Goal: Information Seeking & Learning: Learn about a topic

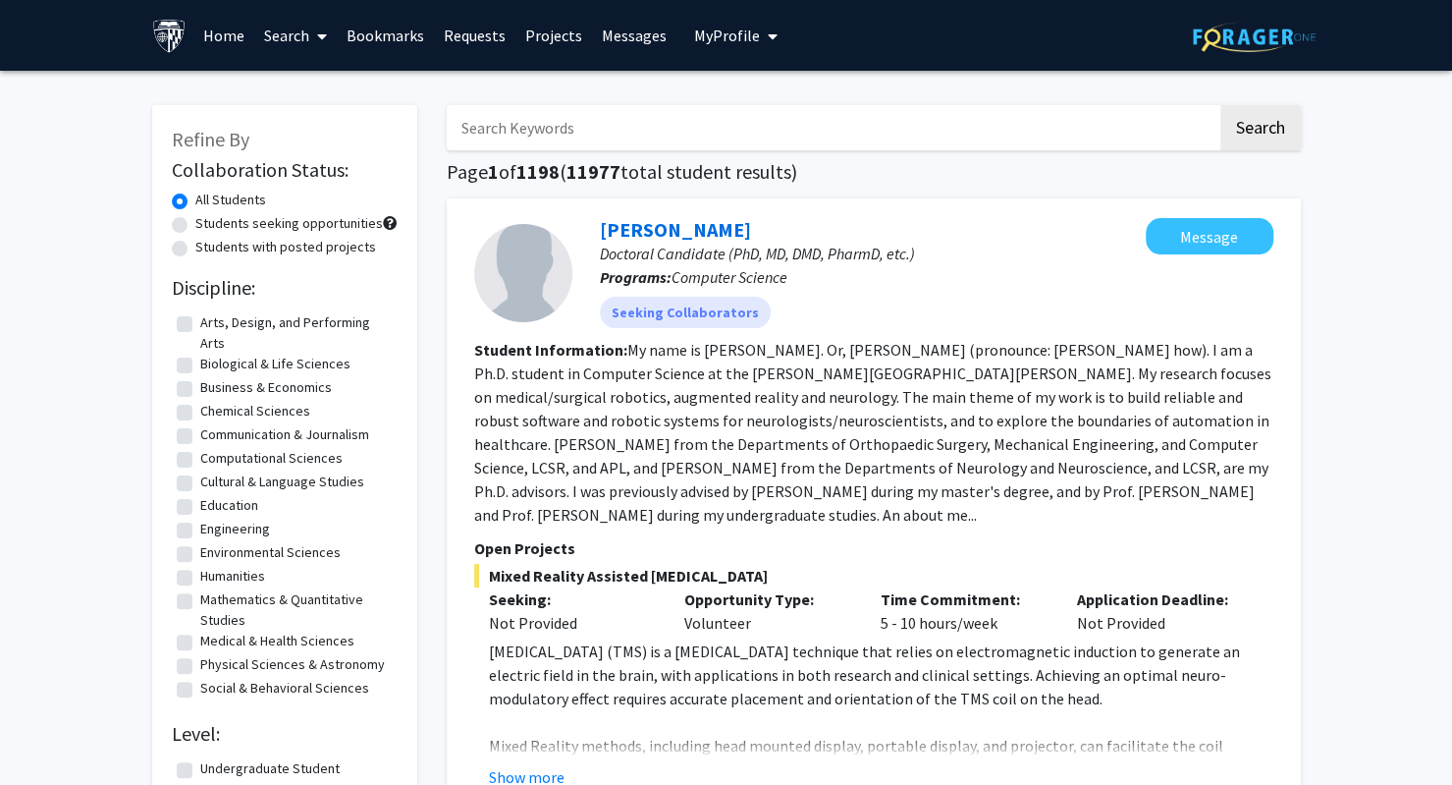
click at [599, 127] on input "Search Keywords" at bounding box center [832, 127] width 771 height 45
type input "[PERSON_NAME] eye institute"
click at [1220, 105] on button "Search" at bounding box center [1260, 127] width 81 height 45
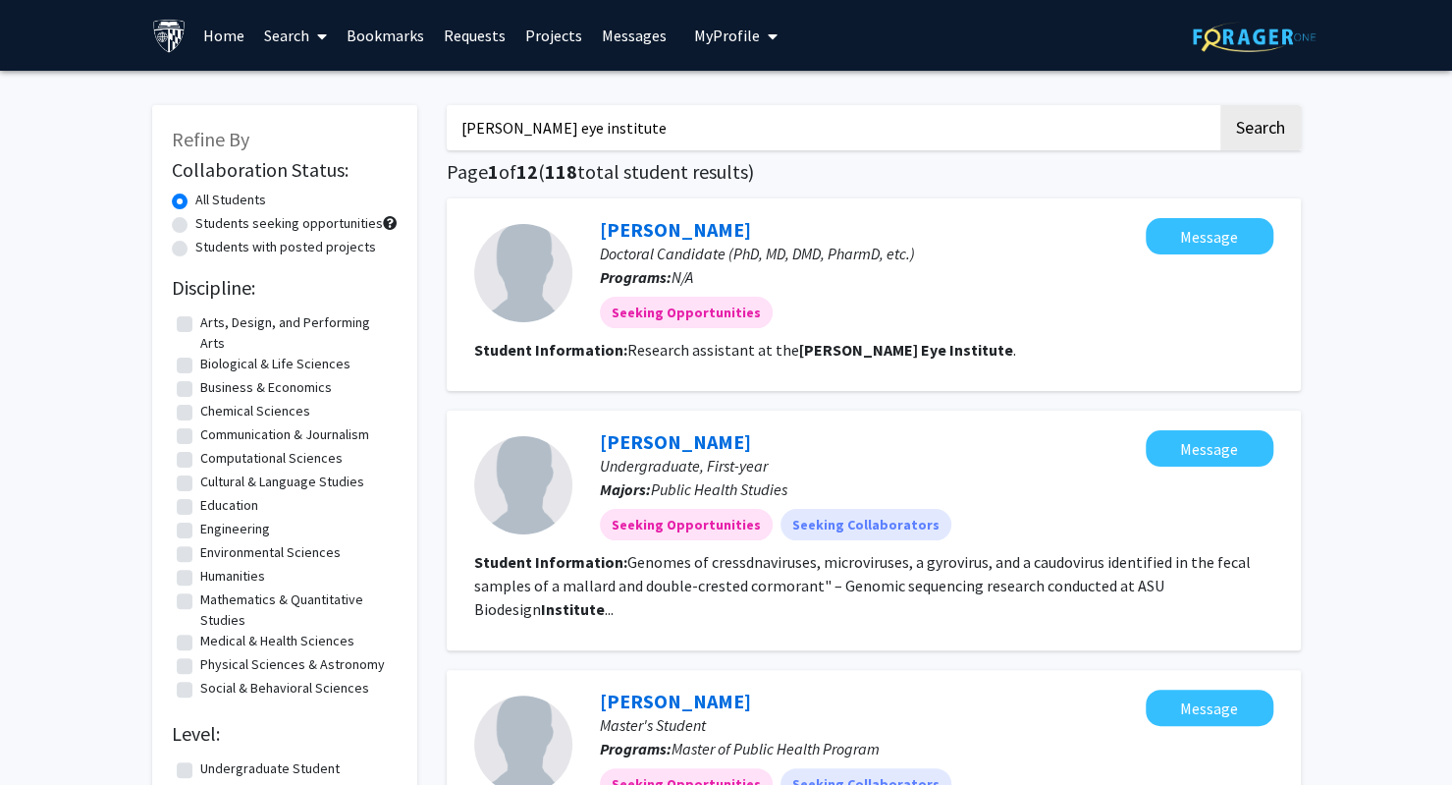
click at [361, 47] on link "Bookmarks" at bounding box center [385, 35] width 97 height 69
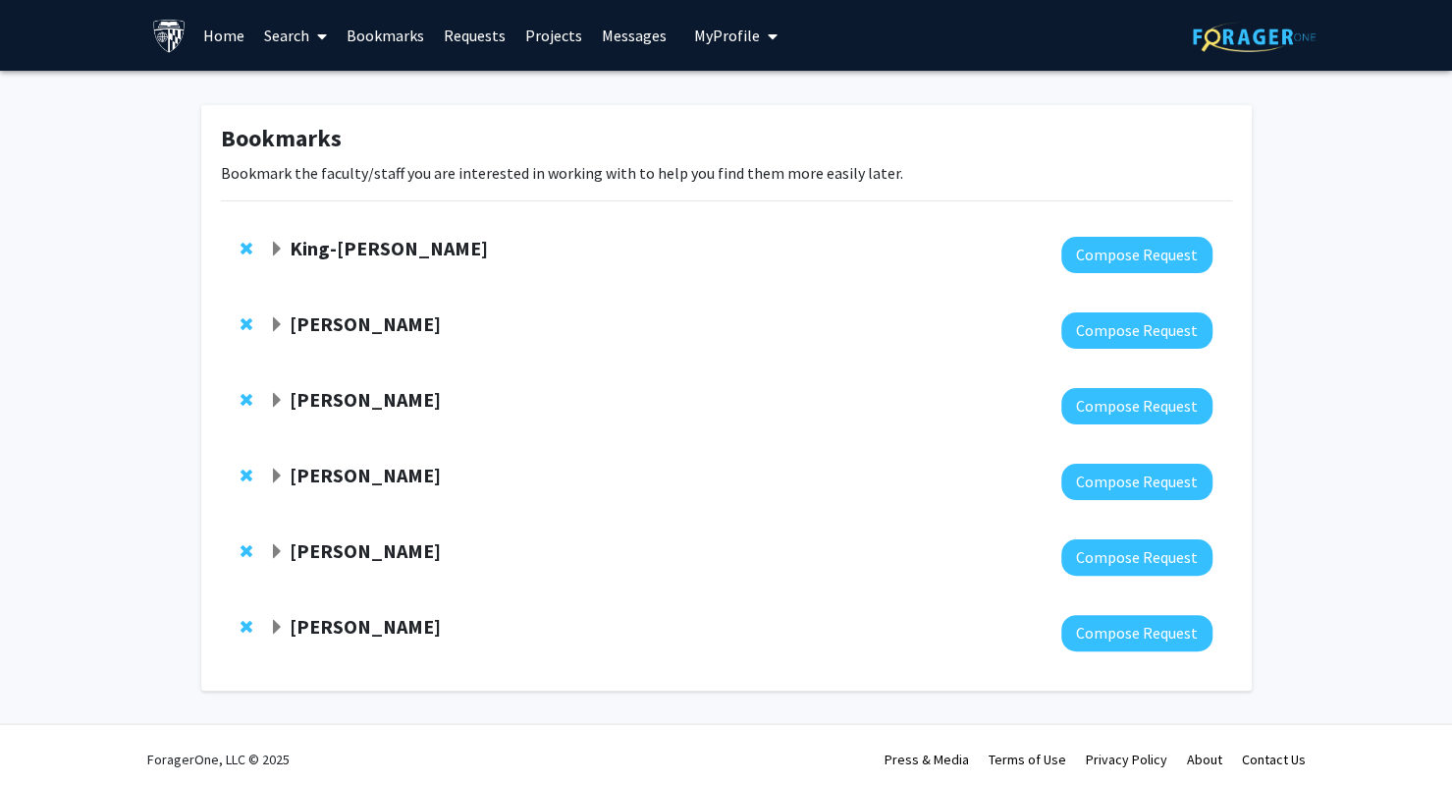
click at [293, 38] on link "Search" at bounding box center [295, 35] width 82 height 69
click at [306, 98] on span "Faculty/Staff" at bounding box center [326, 90] width 144 height 39
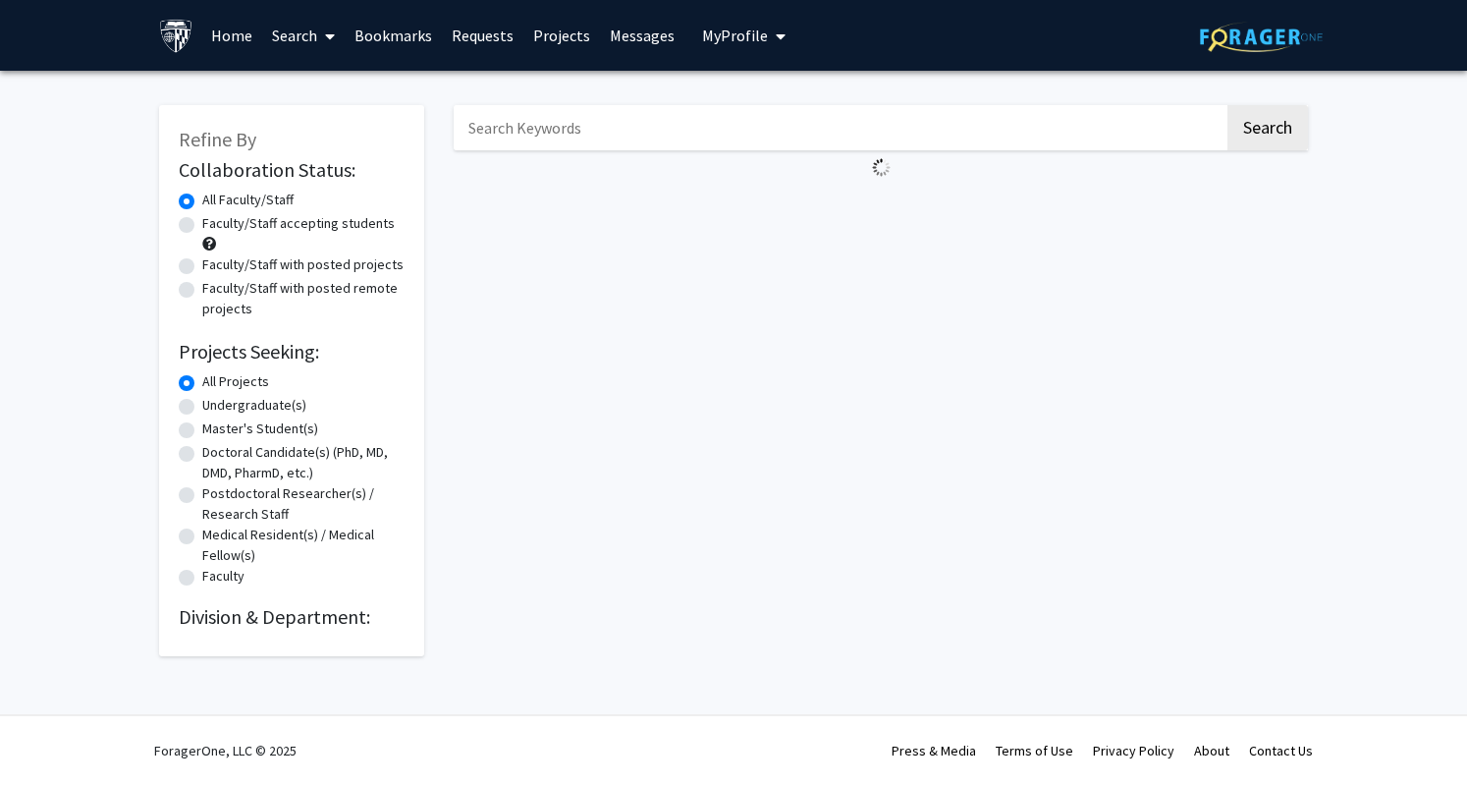
click at [553, 125] on input "Search Keywords" at bounding box center [839, 127] width 771 height 45
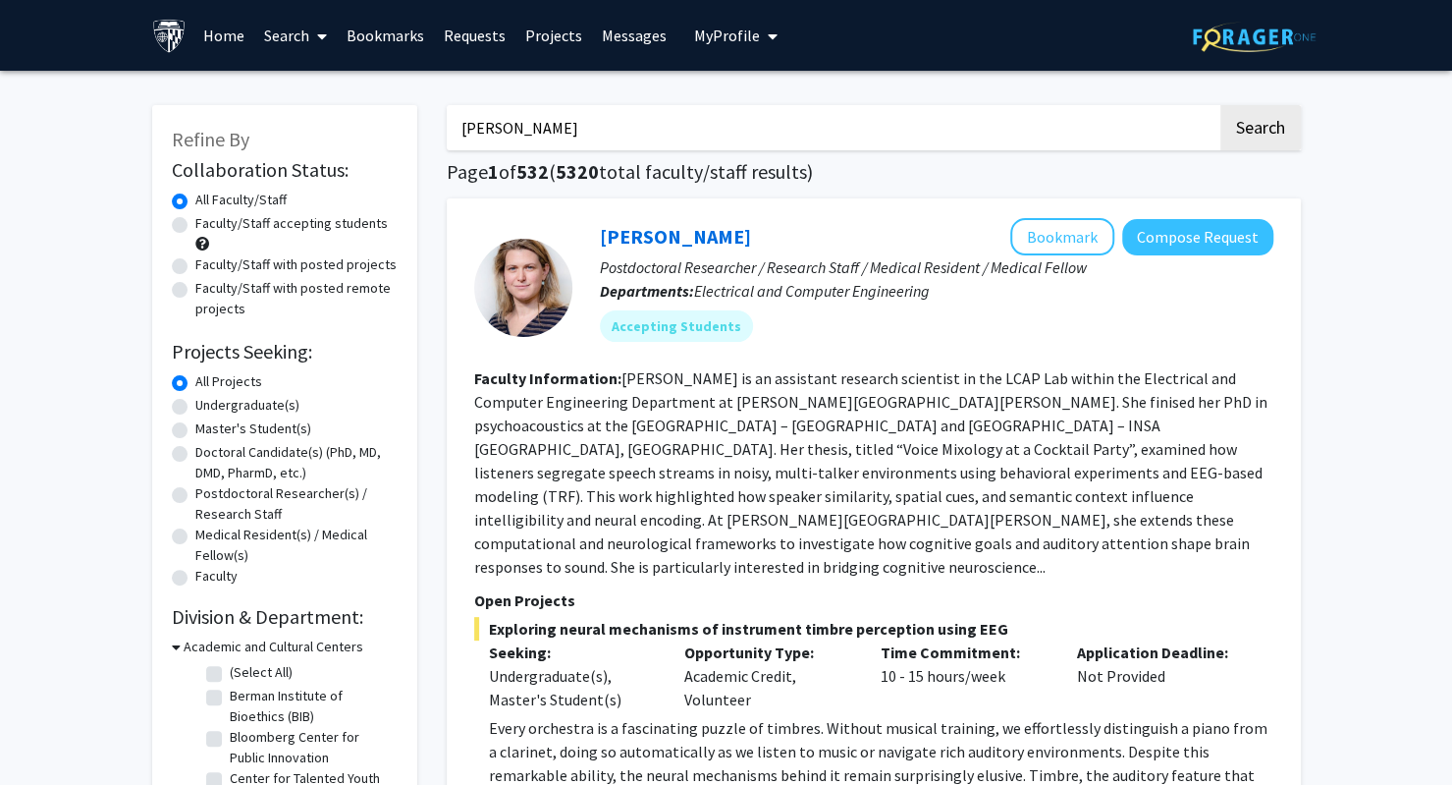
click at [1220, 105] on button "Search" at bounding box center [1260, 127] width 81 height 45
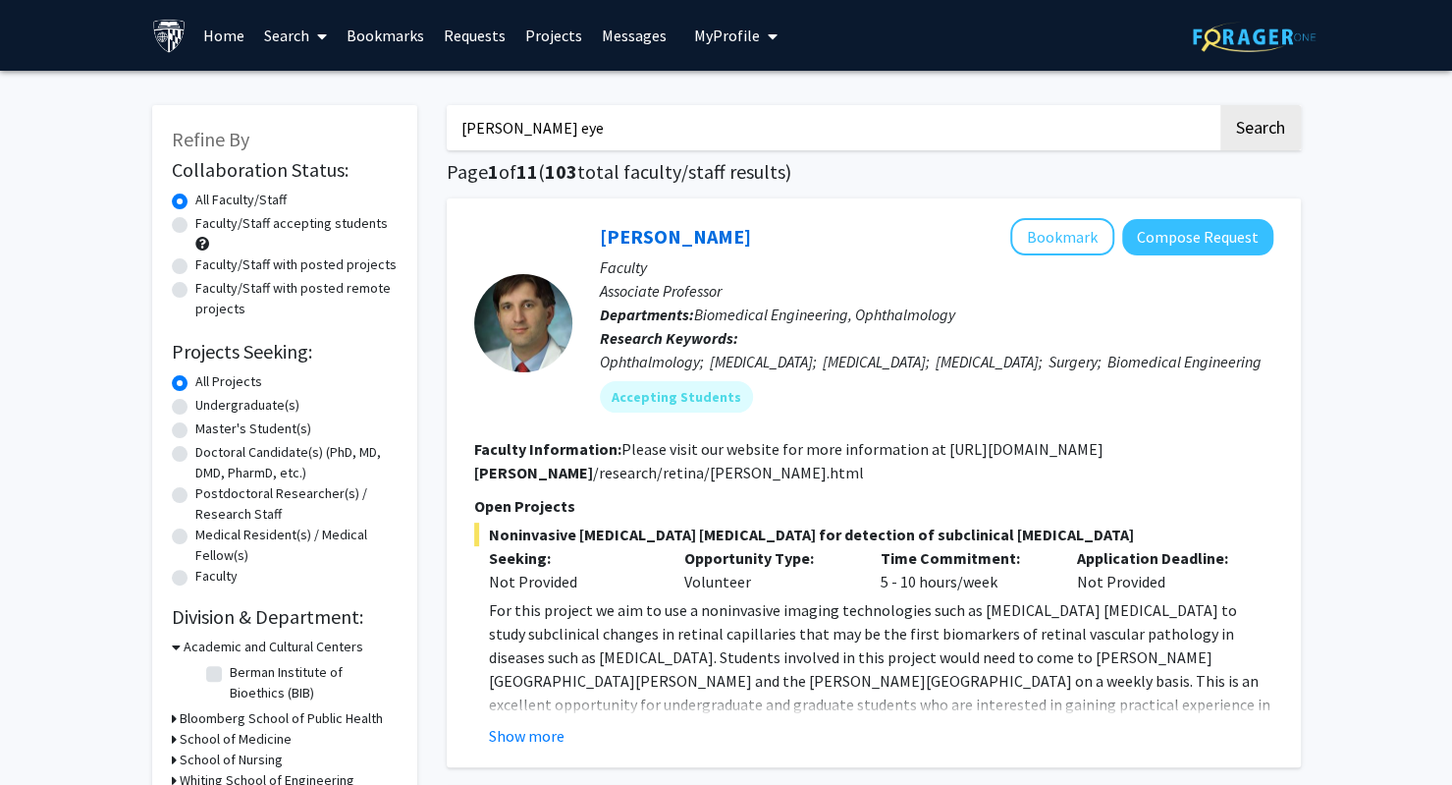
click at [1220, 105] on button "Search" at bounding box center [1260, 127] width 81 height 45
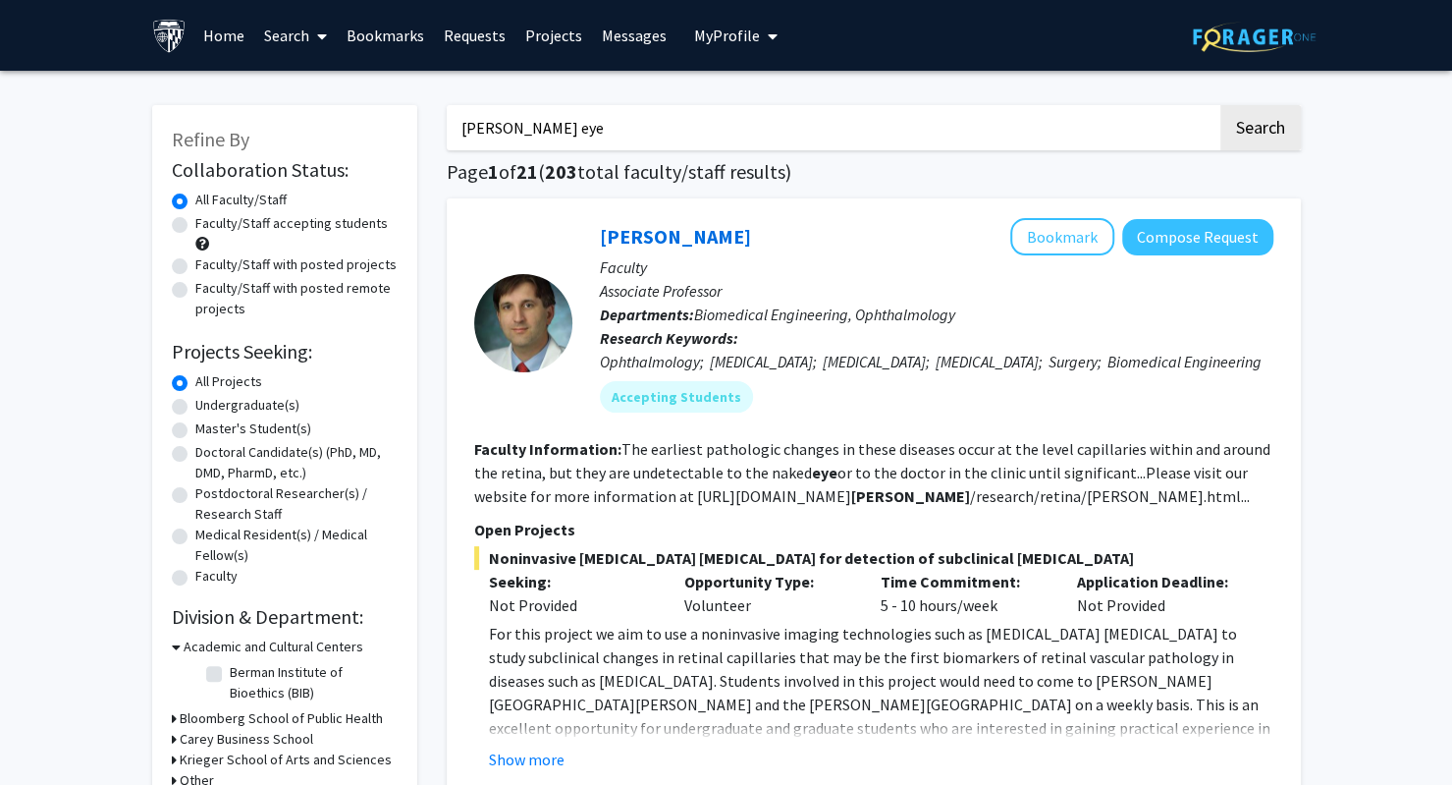
type input "[PERSON_NAME] eye"
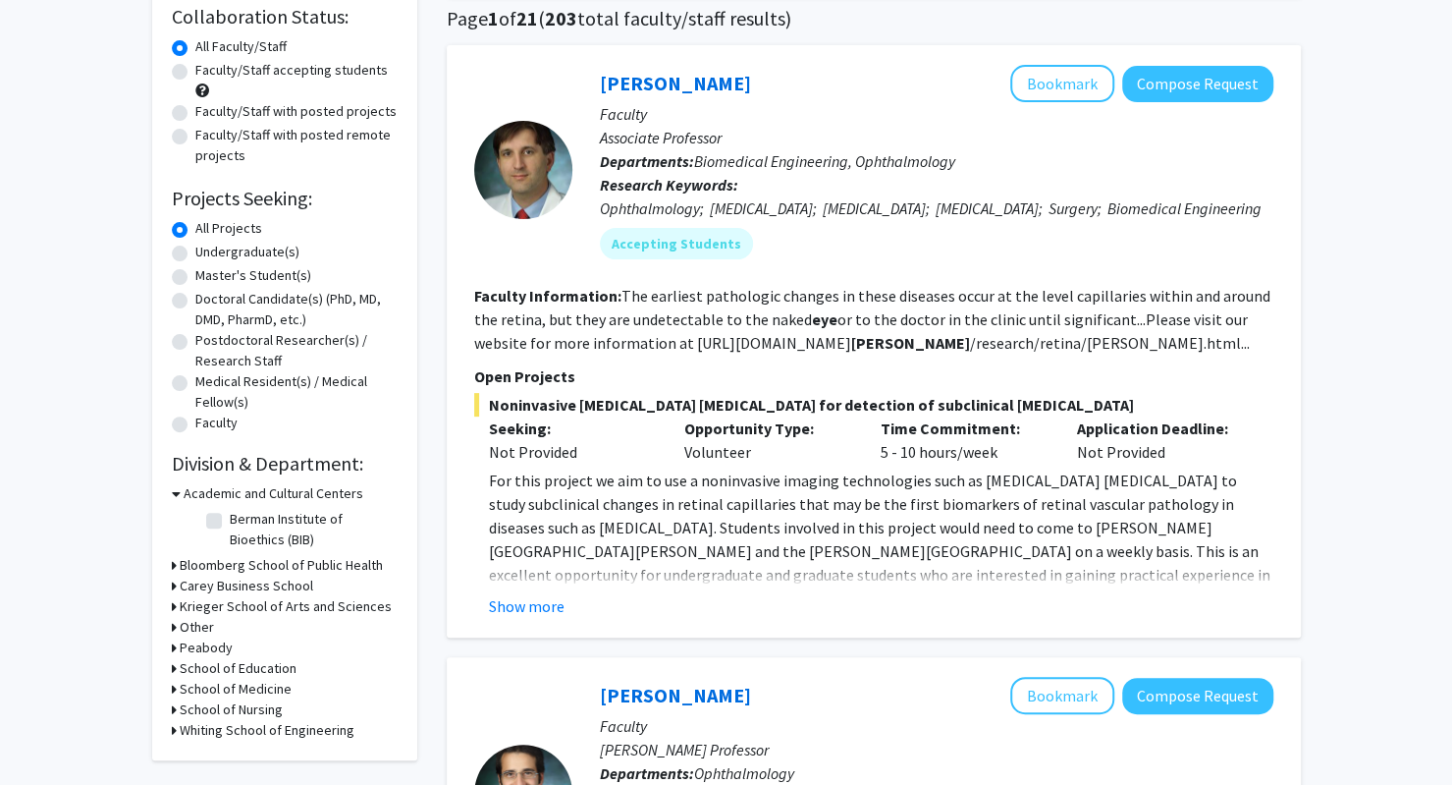
scroll to position [159, 0]
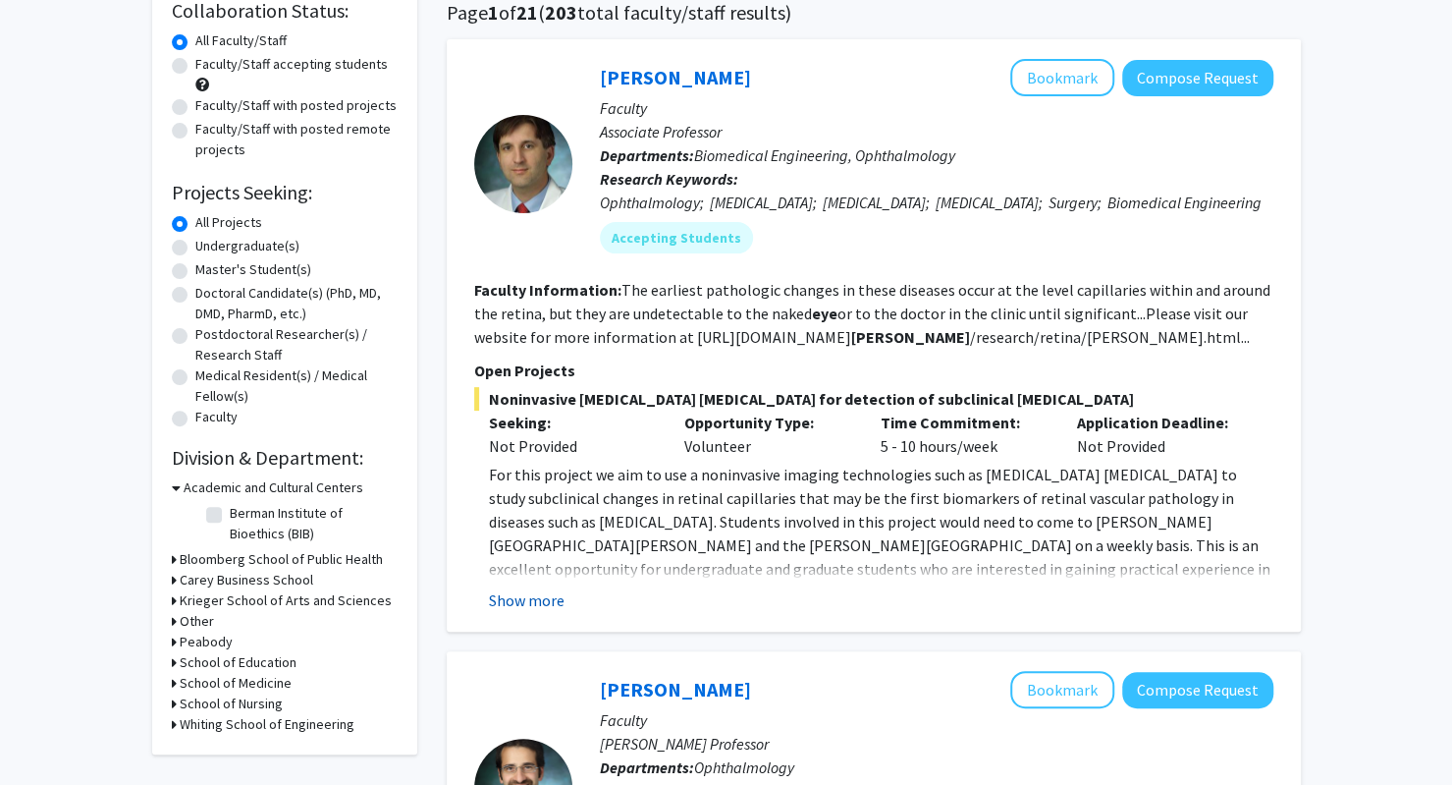
click at [535, 612] on button "Show more" at bounding box center [527, 600] width 76 height 24
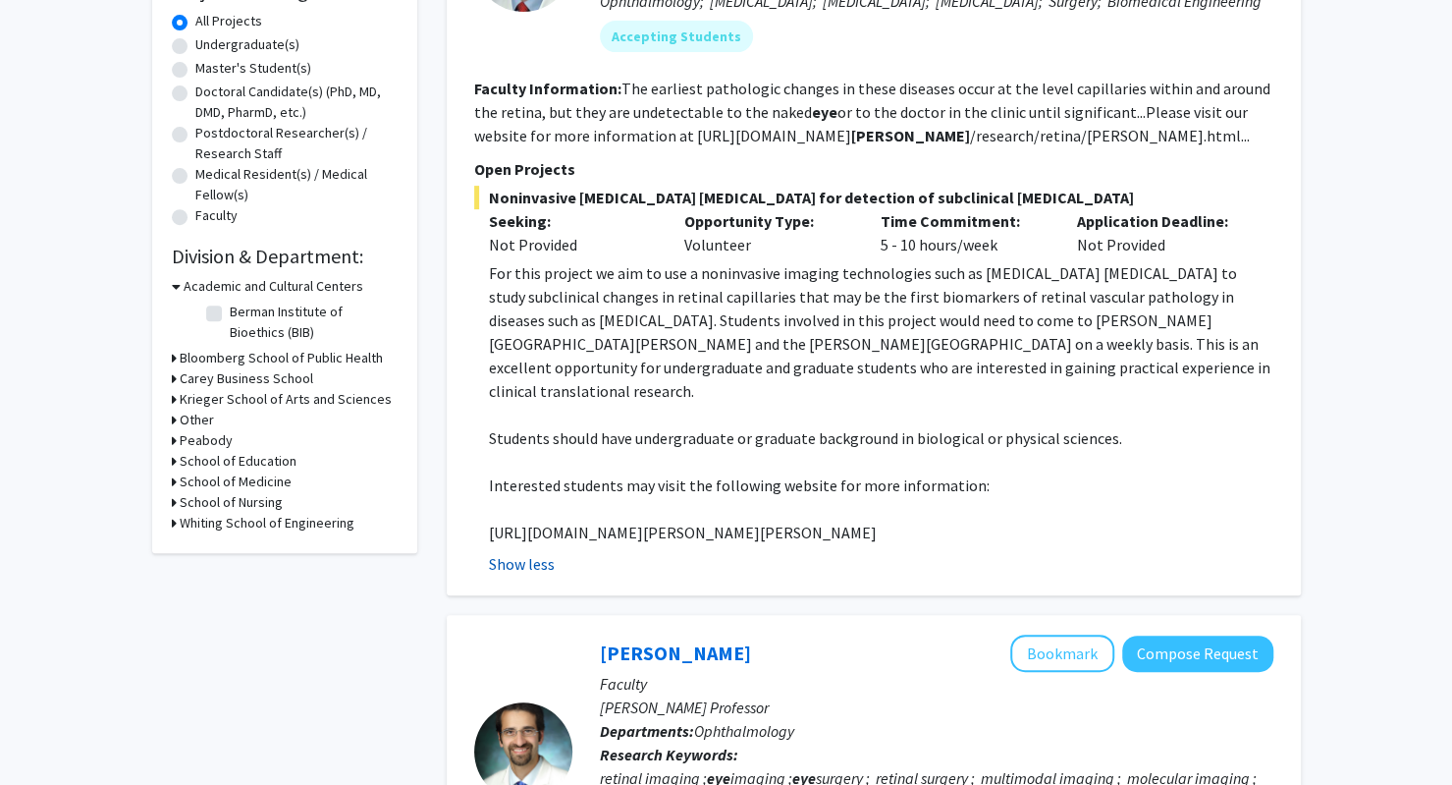
scroll to position [361, 0]
click at [626, 534] on p "[URL][DOMAIN_NAME][PERSON_NAME][PERSON_NAME]" at bounding box center [881, 531] width 785 height 24
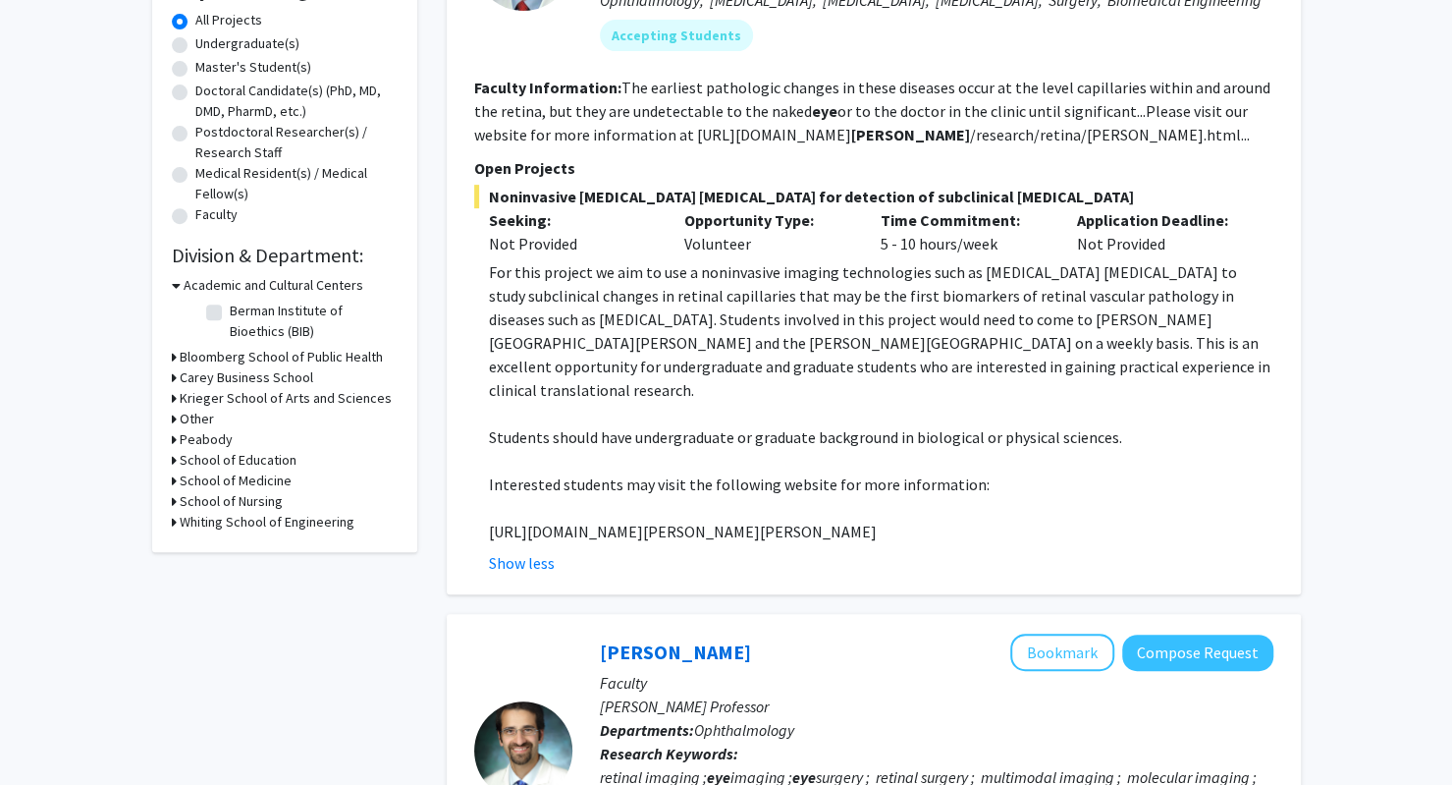
click at [626, 534] on p "[URL][DOMAIN_NAME][PERSON_NAME][PERSON_NAME]" at bounding box center [881, 531] width 785 height 24
click at [708, 539] on p "[URL][DOMAIN_NAME][PERSON_NAME][PERSON_NAME]" at bounding box center [881, 531] width 785 height 24
drag, startPoint x: 486, startPoint y: 527, endPoint x: 992, endPoint y: 525, distance: 505.7
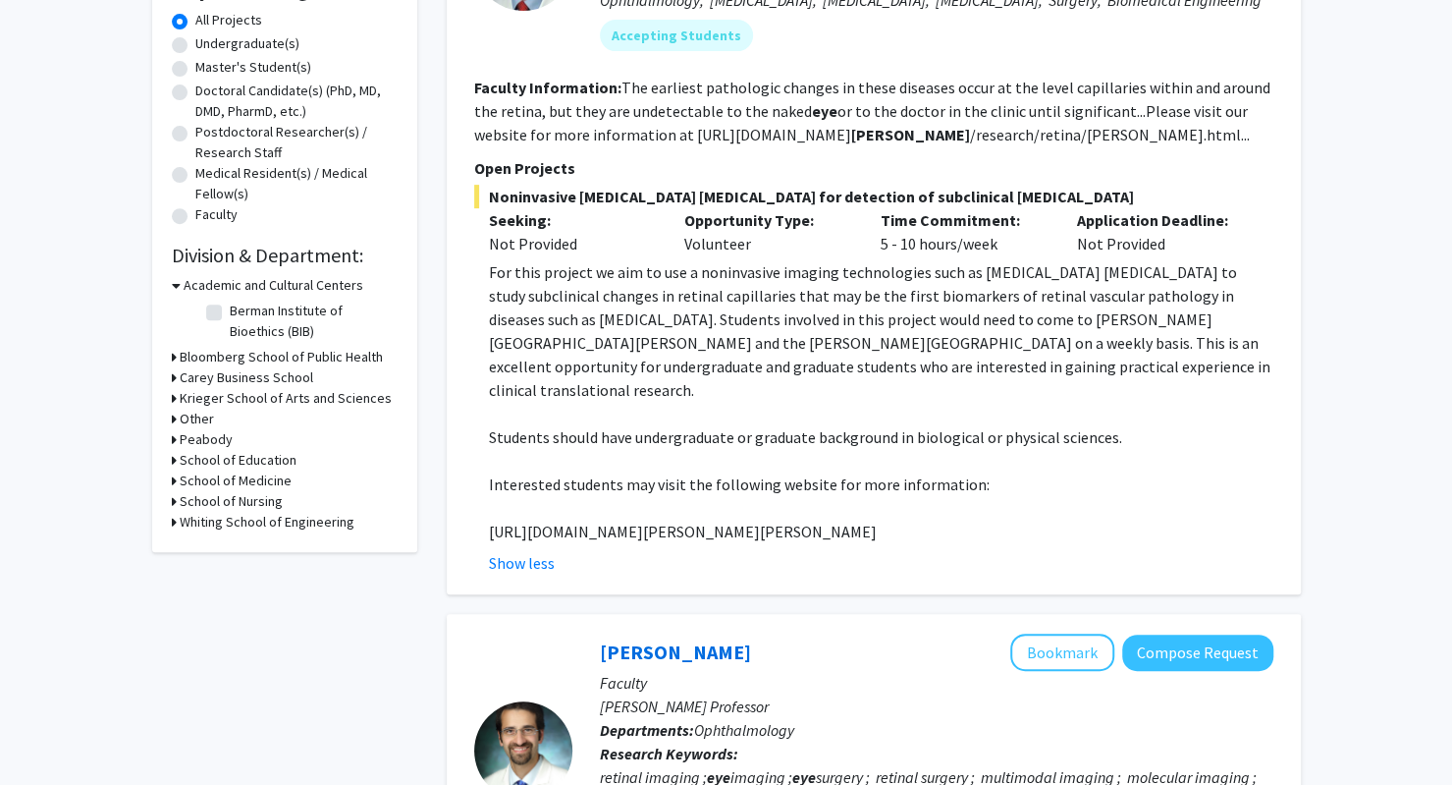
click at [992, 525] on fg-read-more "For this project we aim to use a noninvasive imaging technologies such as [MEDI…" at bounding box center [873, 417] width 799 height 314
click at [879, 537] on p "[URL][DOMAIN_NAME][PERSON_NAME][PERSON_NAME]" at bounding box center [881, 531] width 785 height 24
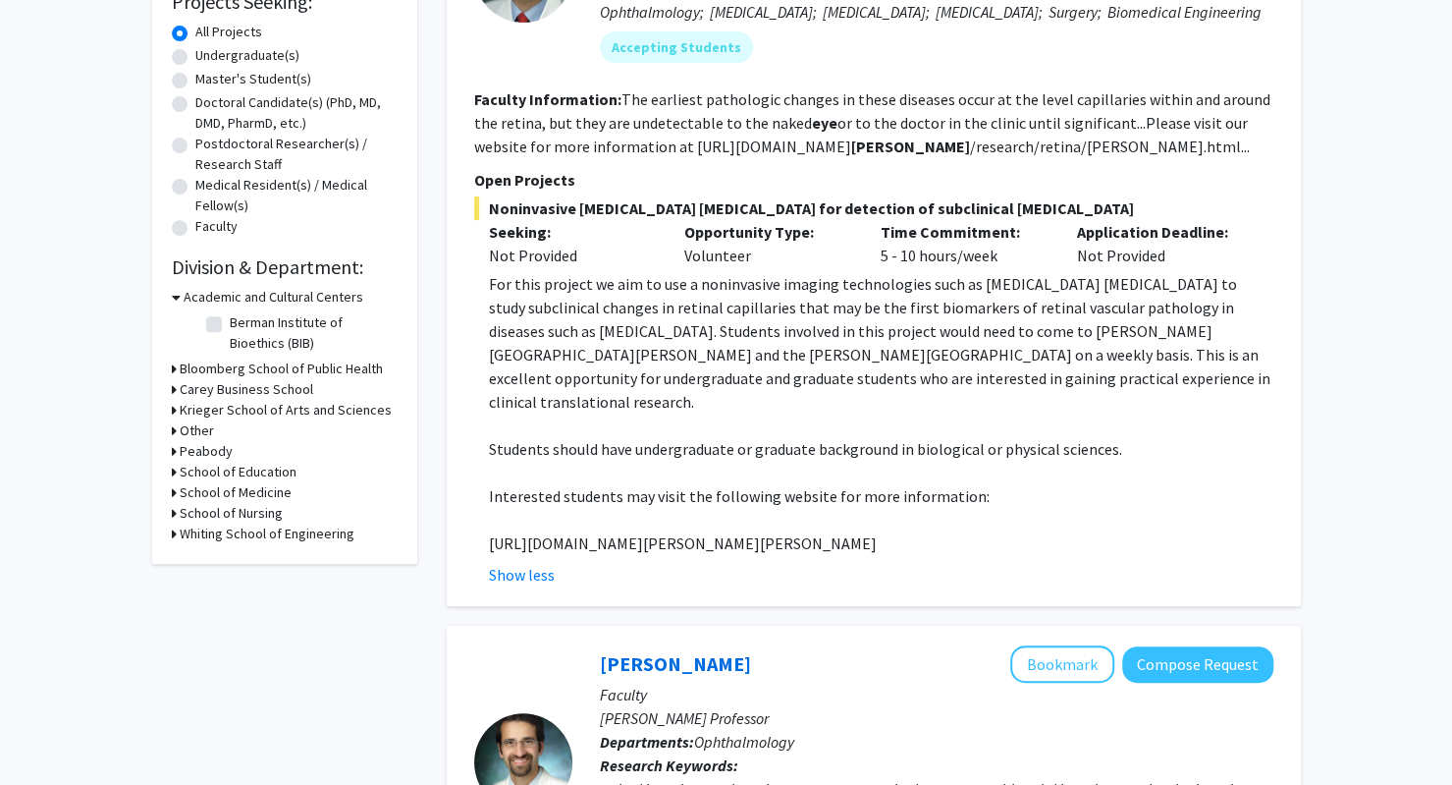
scroll to position [238, 0]
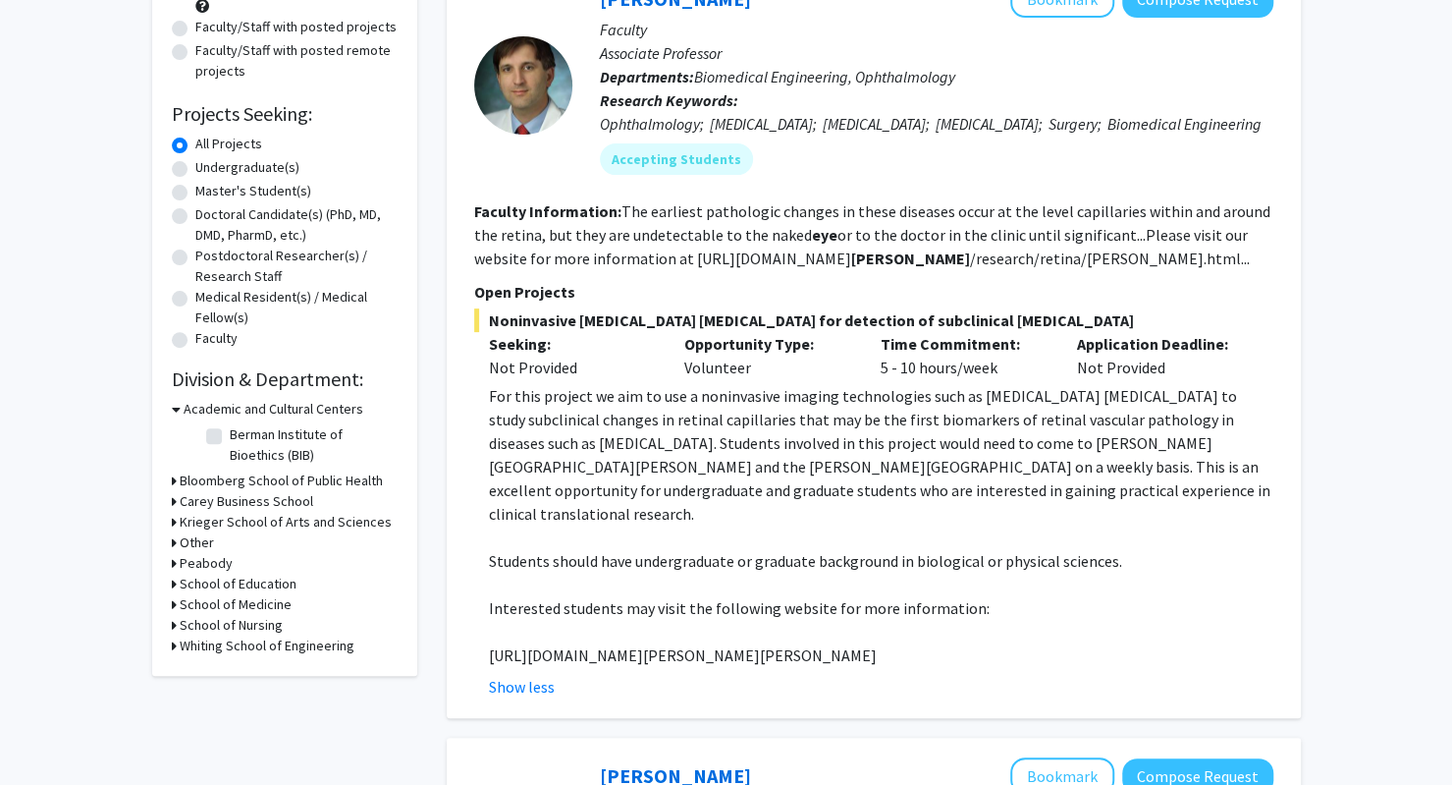
drag, startPoint x: 1007, startPoint y: 659, endPoint x: 482, endPoint y: 665, distance: 525.3
click at [482, 665] on fg-read-more "For this project we aim to use a noninvasive imaging technologies such as [MEDI…" at bounding box center [873, 541] width 799 height 314
copy p "[URL][DOMAIN_NAME][PERSON_NAME][PERSON_NAME]"
click at [624, 476] on p "For this project we aim to use a noninvasive imaging technologies such as [MEDI…" at bounding box center [881, 454] width 785 height 141
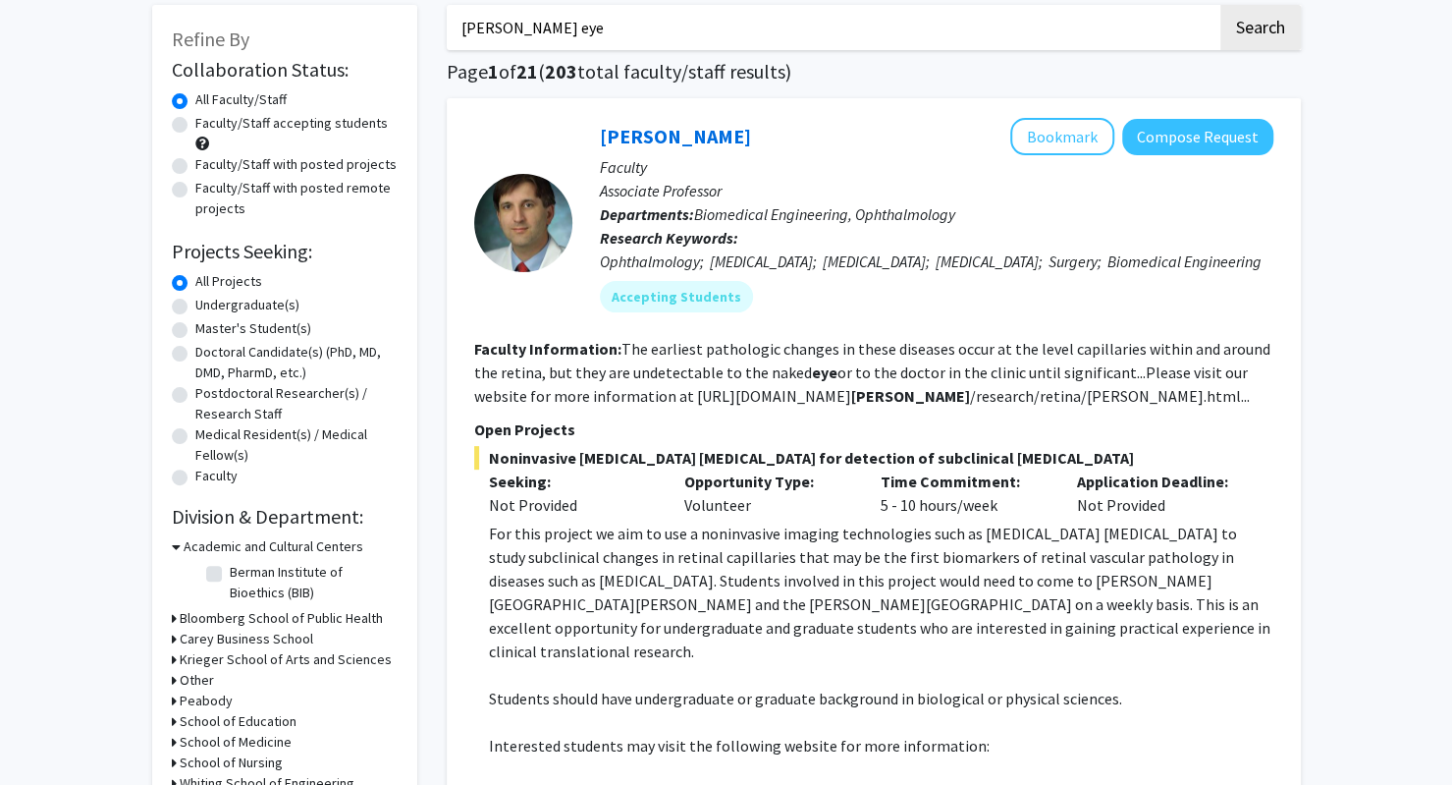
scroll to position [92, 0]
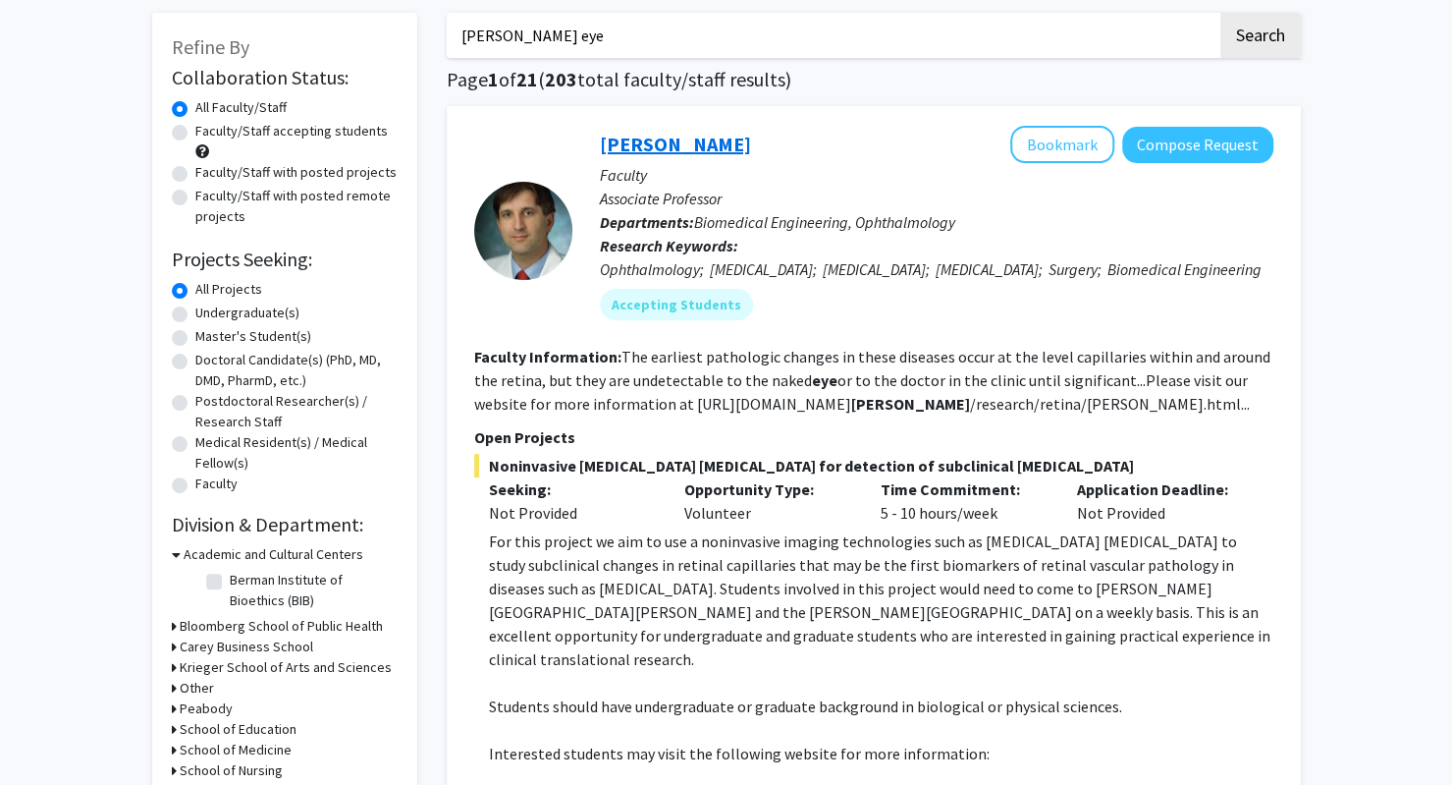
click at [666, 148] on link "[PERSON_NAME]" at bounding box center [675, 144] width 151 height 25
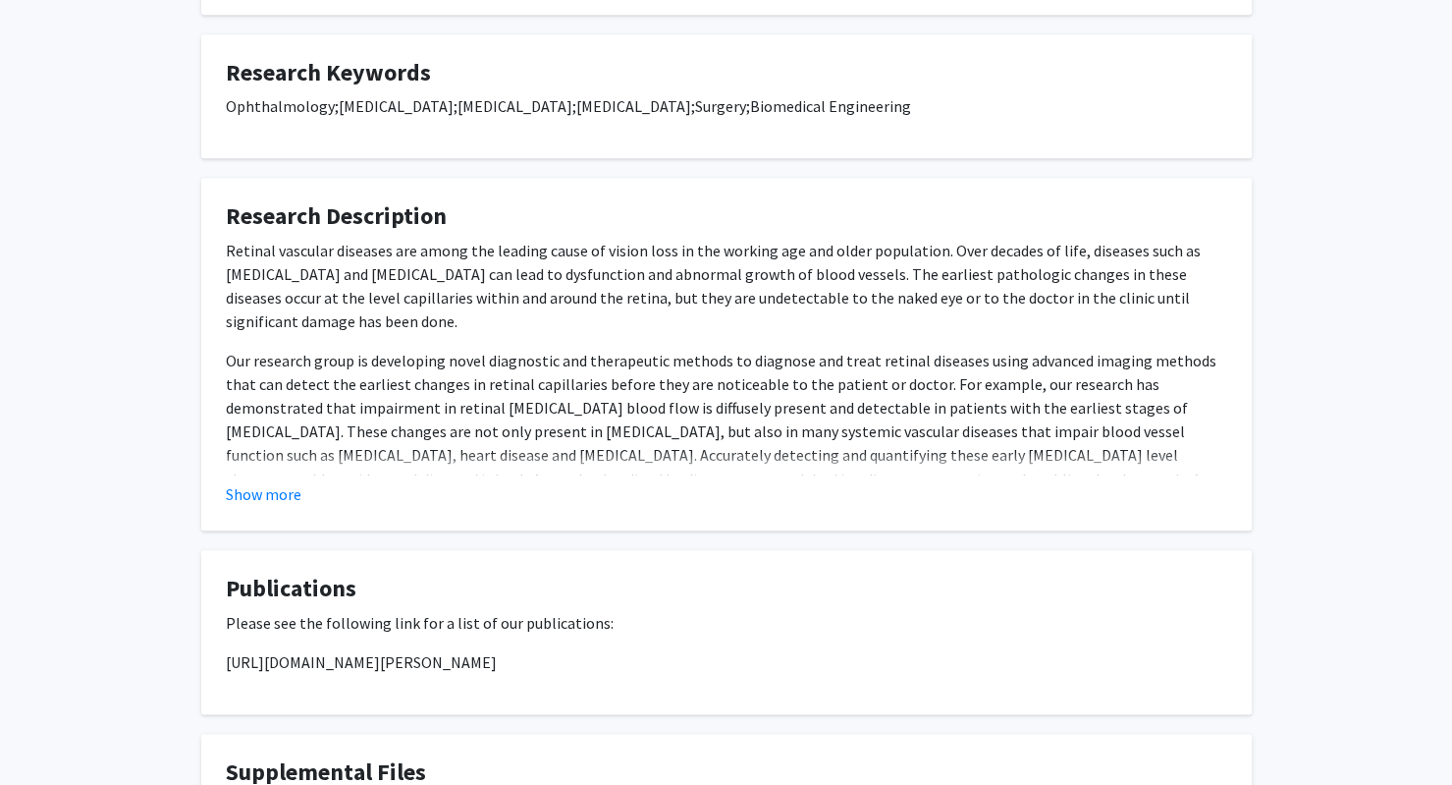
scroll to position [976, 0]
click at [291, 488] on button "Show more" at bounding box center [264, 495] width 76 height 24
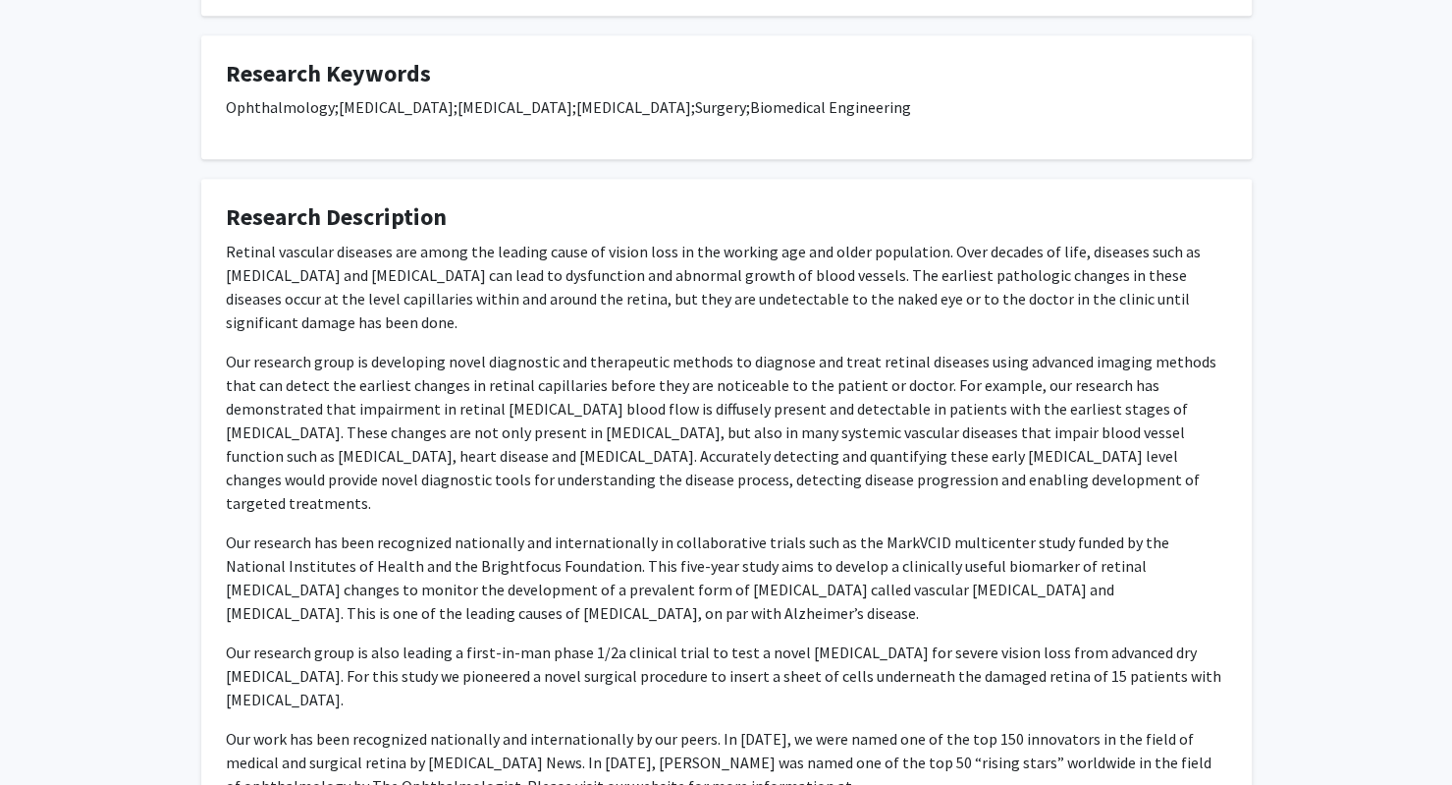
scroll to position [1091, 0]
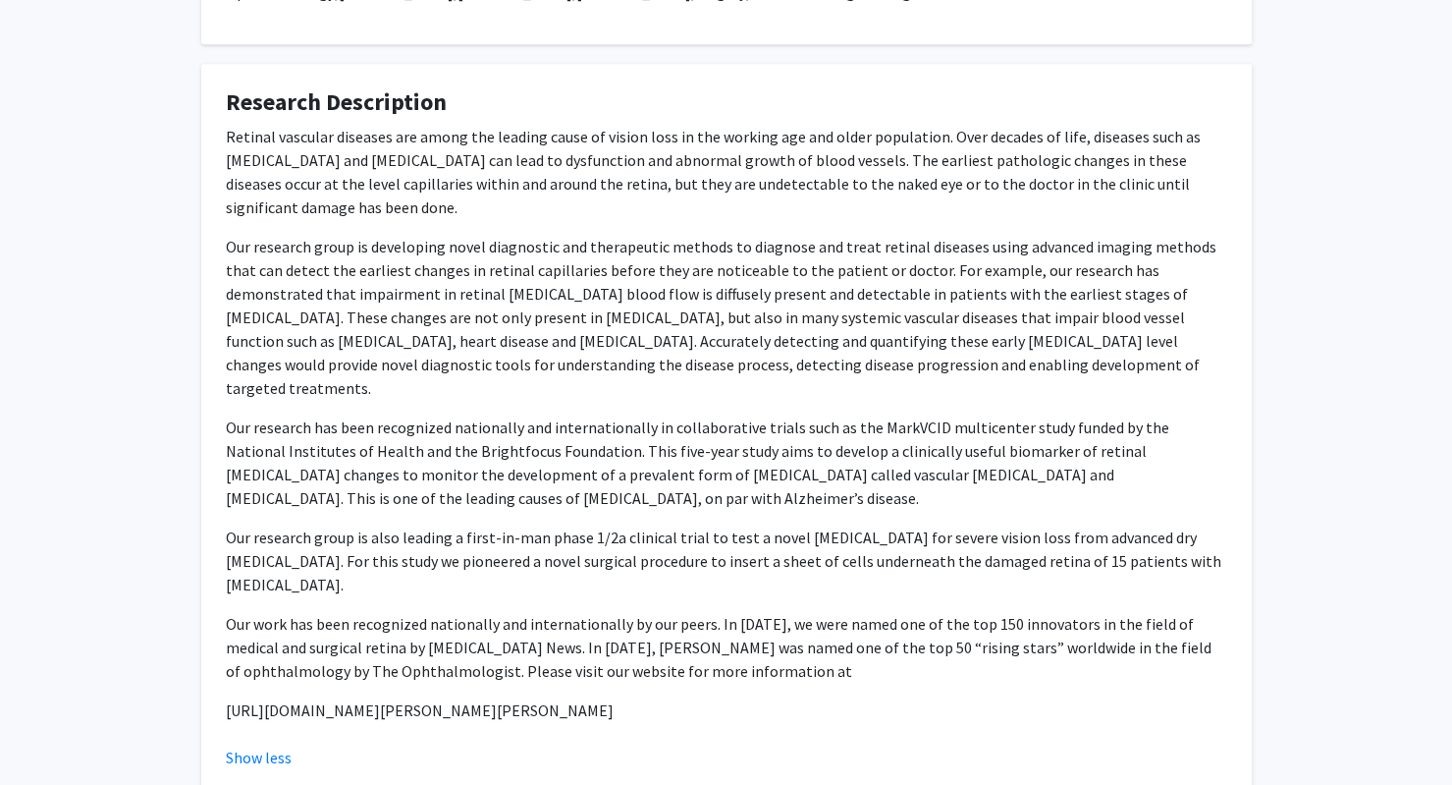
click at [758, 666] on div "Retinal vascular diseases are among the leading cause of vision loss in the wor…" at bounding box center [727, 423] width 1002 height 597
drag, startPoint x: 744, startPoint y: 688, endPoint x: 550, endPoint y: 555, distance: 235.9
click at [550, 555] on div "Retinal vascular diseases are among the leading cause of vision loss in the wor…" at bounding box center [727, 423] width 1002 height 597
click at [550, 555] on p "Our research group is also leading a first-in-man phase 1/2a clinical trial to …" at bounding box center [727, 560] width 1002 height 71
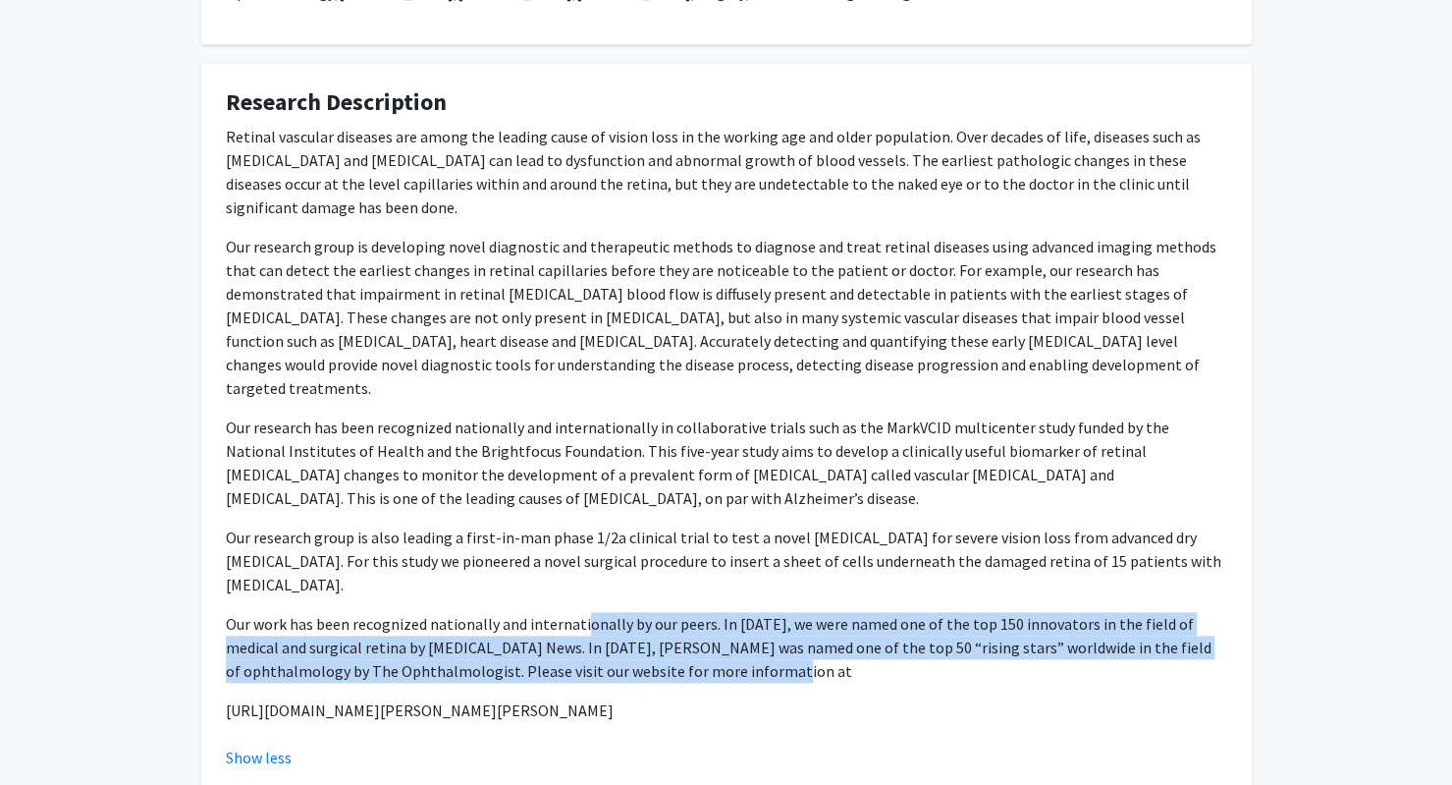
drag, startPoint x: 710, startPoint y: 643, endPoint x: 579, endPoint y: 591, distance: 140.6
click at [579, 612] on p "Our work has been recognized nationally and internationally by our peers. In [D…" at bounding box center [727, 647] width 1002 height 71
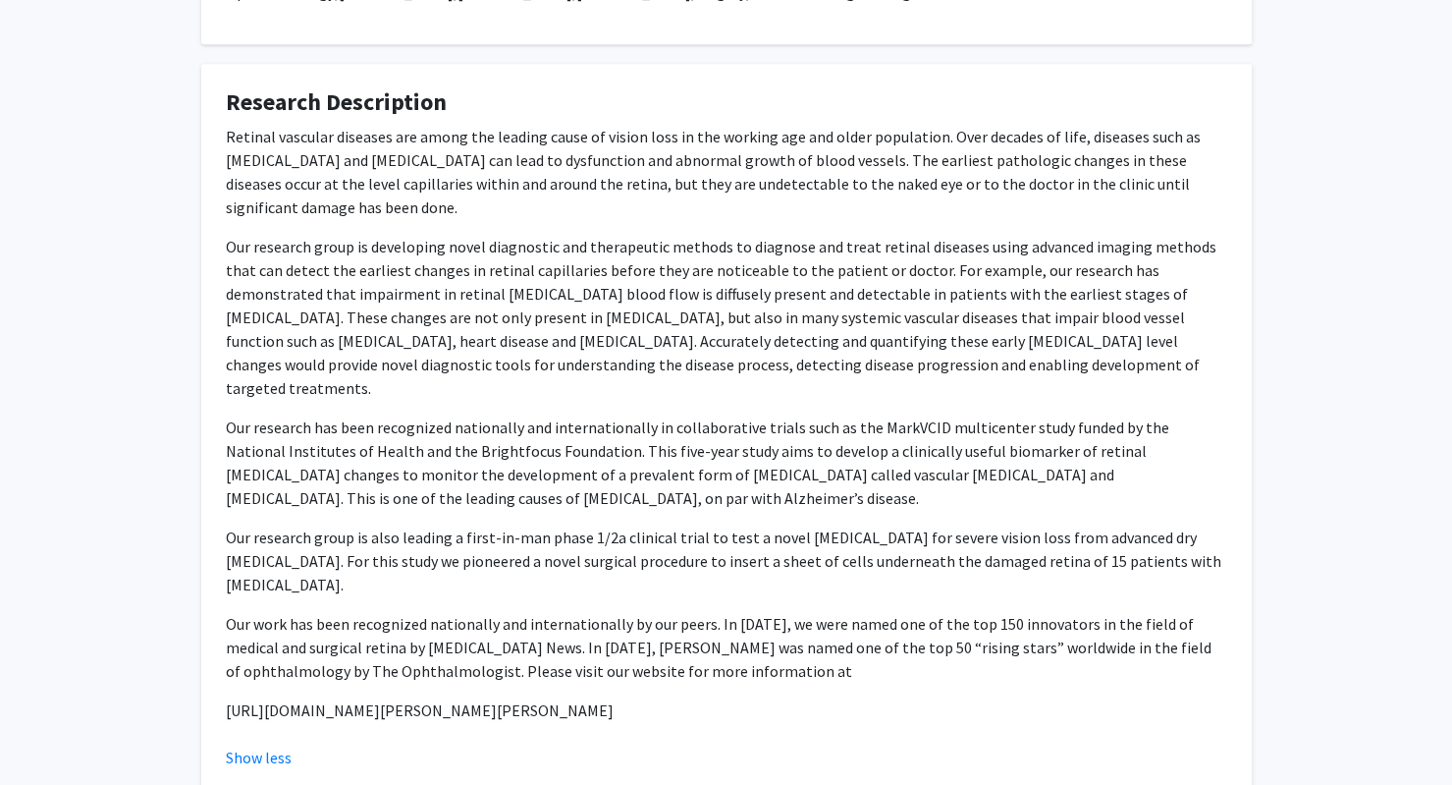
click at [675, 663] on div "Retinal vascular diseases are among the leading cause of vision loss in the wor…" at bounding box center [727, 423] width 1002 height 597
drag, startPoint x: 715, startPoint y: 679, endPoint x: 220, endPoint y: 148, distance: 726.0
click at [220, 148] on fg-card "Research Description Retinal vascular diseases are among the leading cause of v…" at bounding box center [726, 429] width 1051 height 730
click at [232, 146] on p "Retinal vascular diseases are among the leading cause of vision loss in the wor…" at bounding box center [727, 172] width 1002 height 94
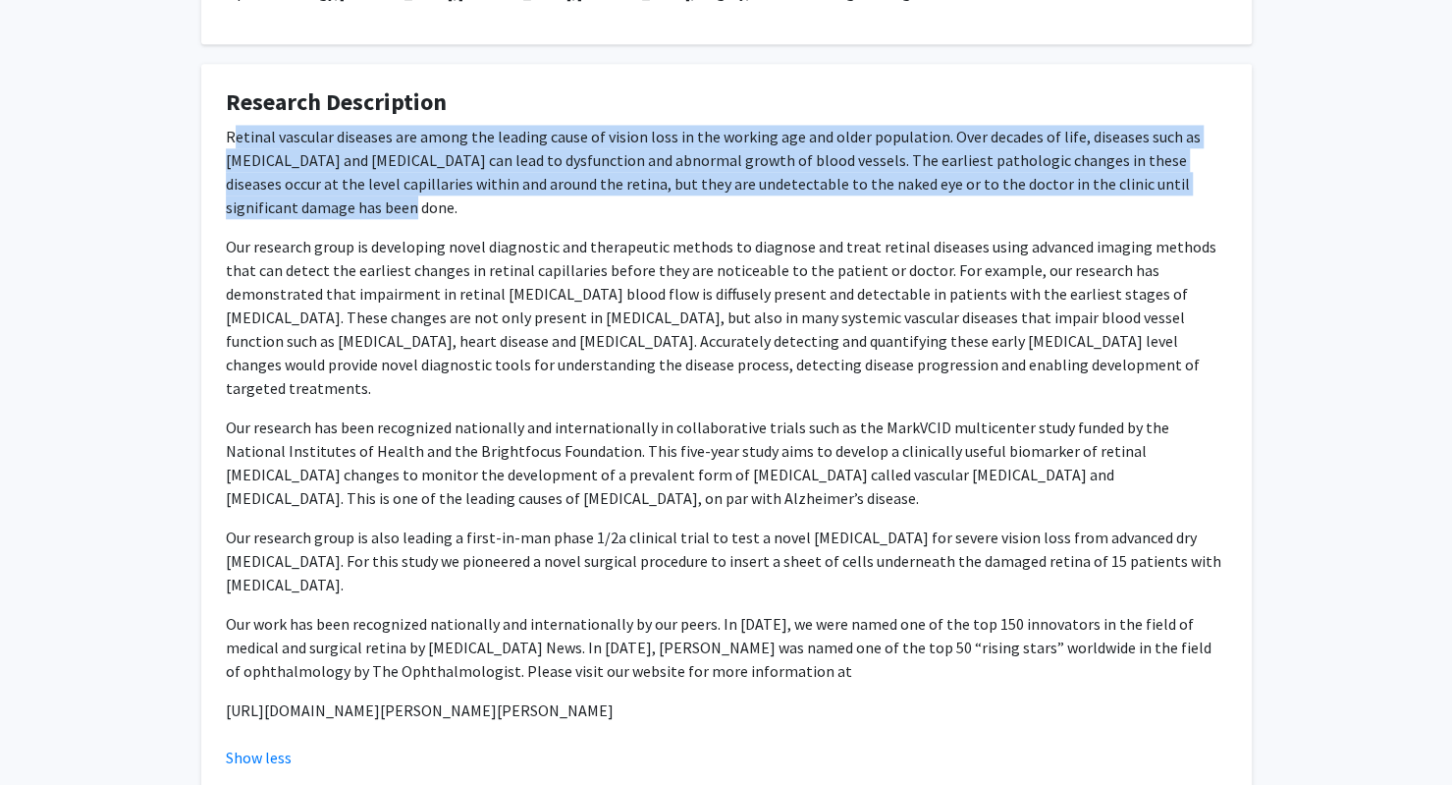
drag, startPoint x: 230, startPoint y: 138, endPoint x: 310, endPoint y: 210, distance: 107.8
click at [310, 210] on p "Retinal vascular diseases are among the leading cause of vision loss in the wor…" at bounding box center [727, 172] width 1002 height 94
click at [228, 166] on p "Retinal vascular diseases are among the leading cause of vision loss in the wor…" at bounding box center [727, 172] width 1002 height 94
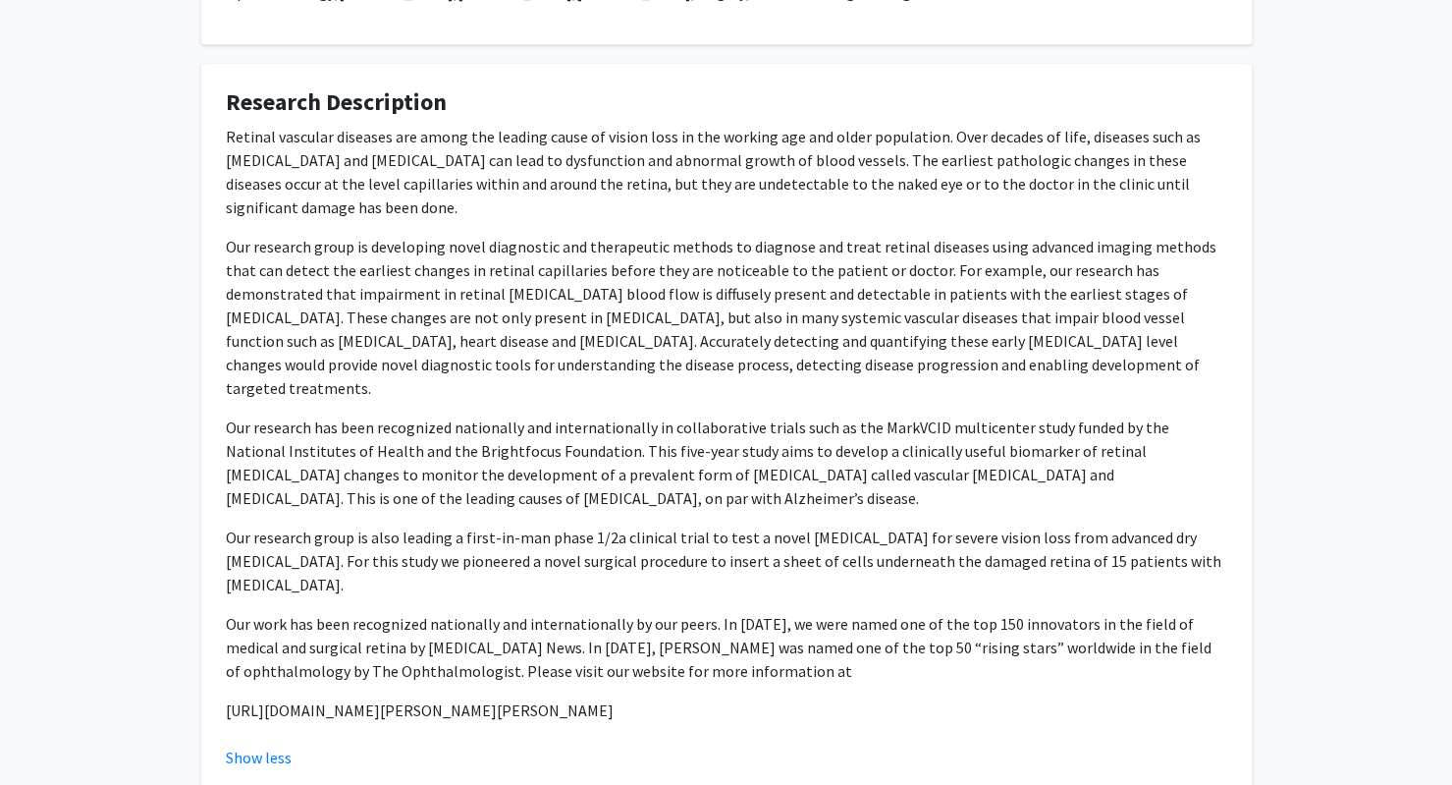
drag, startPoint x: 222, startPoint y: 129, endPoint x: 728, endPoint y: 671, distance: 741.3
click at [728, 671] on fg-card "Research Description Retinal vascular diseases are among the leading cause of v…" at bounding box center [726, 429] width 1051 height 730
click at [717, 653] on p "Our work has been recognized nationally and internationally by our peers. In [D…" at bounding box center [727, 647] width 1002 height 71
drag, startPoint x: 720, startPoint y: 675, endPoint x: 214, endPoint y: 128, distance: 744.9
click at [214, 128] on fg-card "Research Description Retinal vascular diseases are among the leading cause of v…" at bounding box center [726, 429] width 1051 height 730
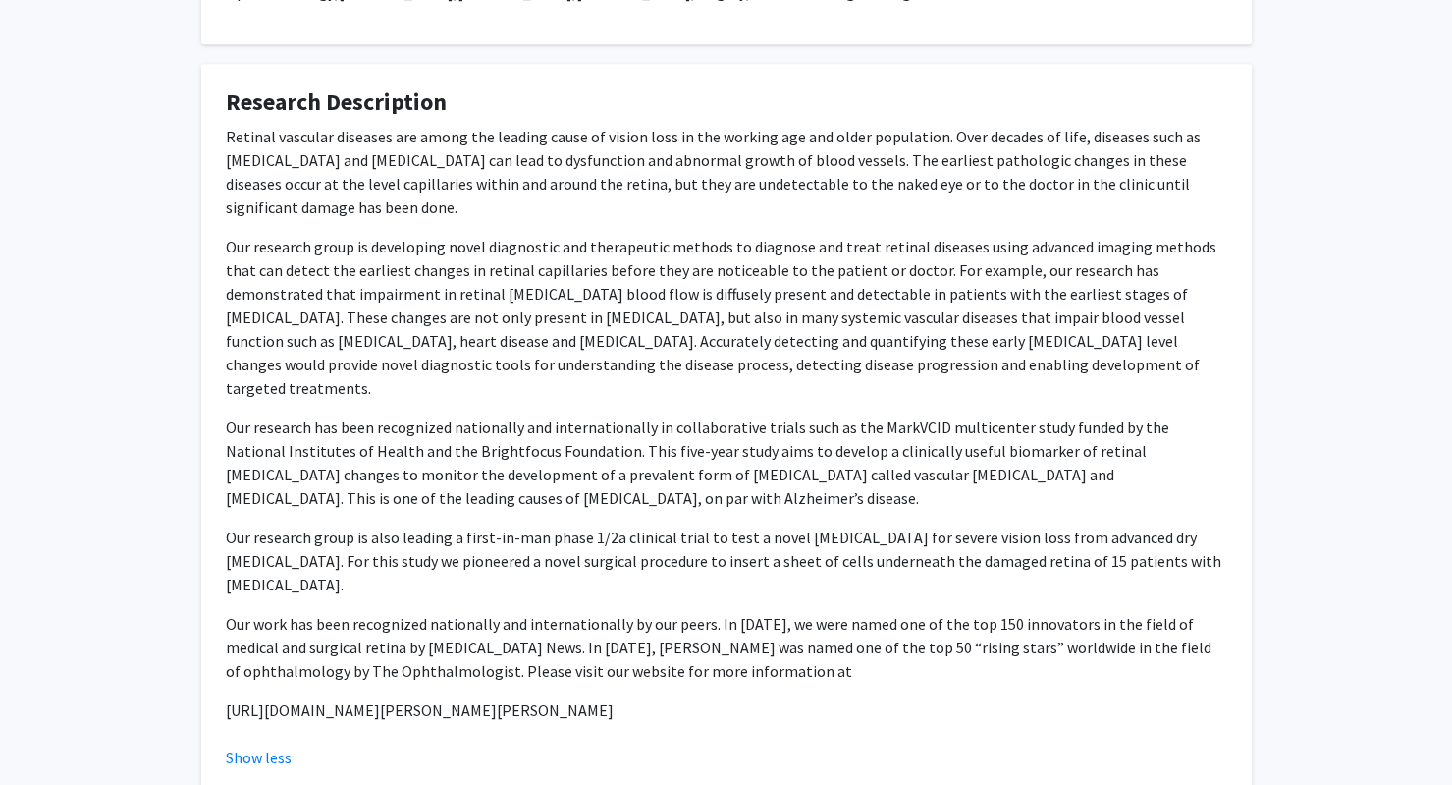
copy div "Retinal vascular diseases are among the leading cause of vision loss in the wor…"
click at [531, 366] on p "Our research group is developing novel diagnostic and therapeutic methods to di…" at bounding box center [727, 317] width 1002 height 165
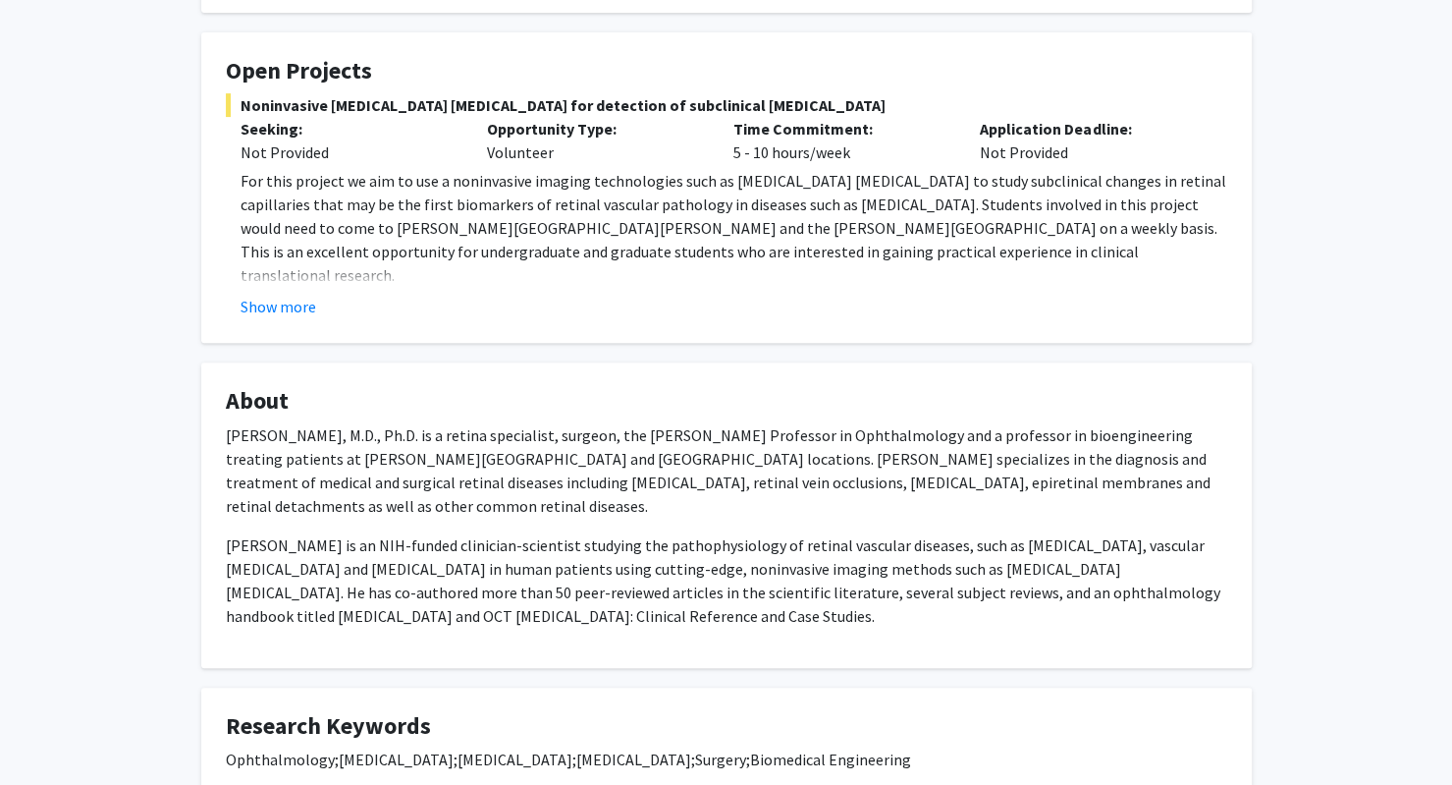
scroll to position [323, 0]
